Goal: Information Seeking & Learning: Learn about a topic

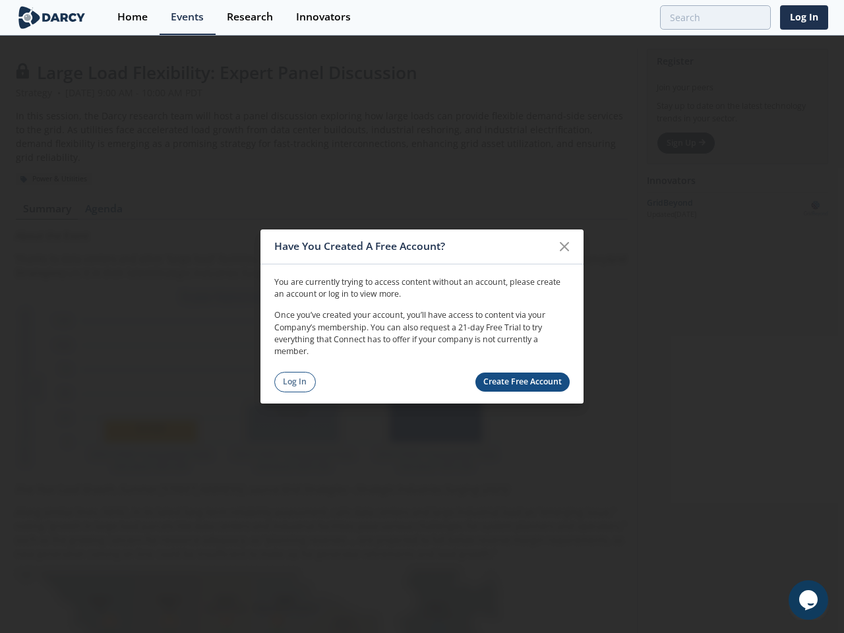
click at [422, 317] on p "Once you’ve created your account, you’ll have access to content via your Compan…" at bounding box center [422, 333] width 296 height 49
click at [565, 247] on icon at bounding box center [565, 247] width 8 height 8
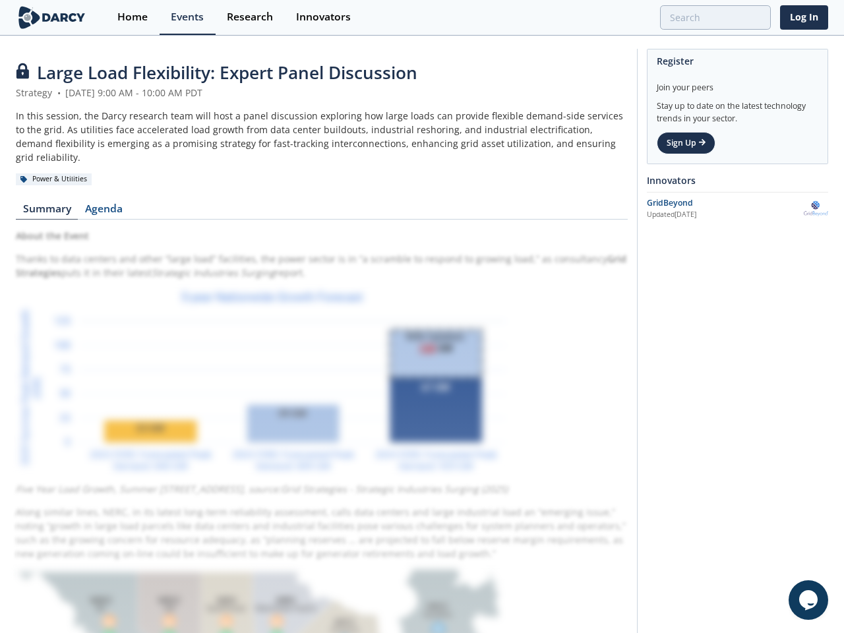
click at [809, 600] on icon "$i18n('chat', 'chat_widget')" at bounding box center [809, 600] width 18 height 20
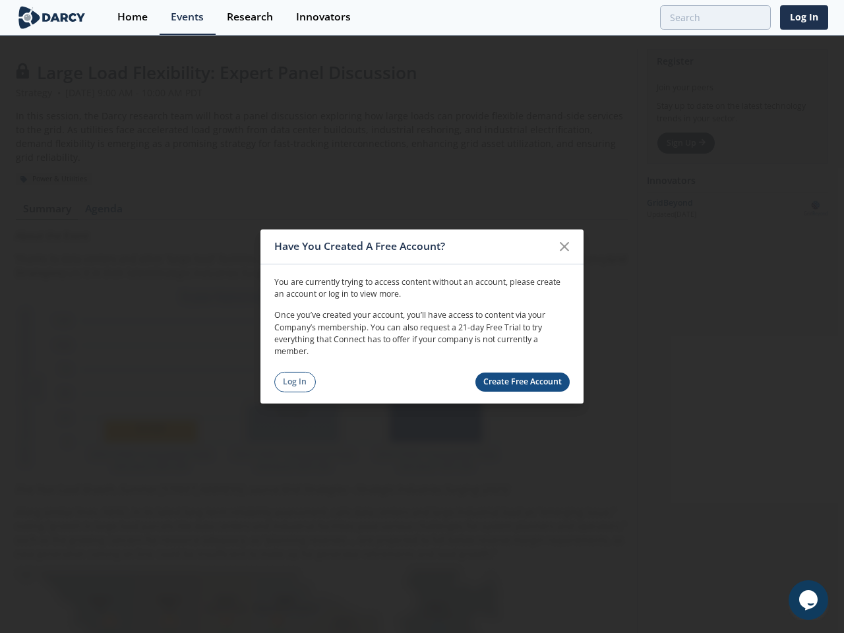
click at [422, 317] on p "Once you’ve created your account, you’ll have access to content via your Compan…" at bounding box center [422, 333] width 296 height 49
click at [565, 247] on icon at bounding box center [565, 247] width 8 height 8
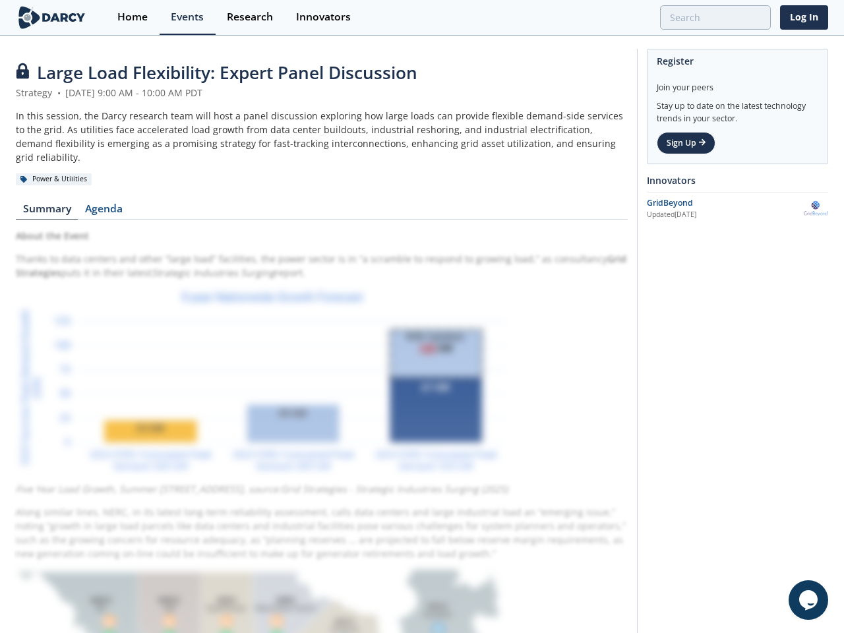
click at [809, 600] on icon "$i18n('chat', 'chat_widget')" at bounding box center [809, 600] width 18 height 20
